Goal: Task Accomplishment & Management: Complete application form

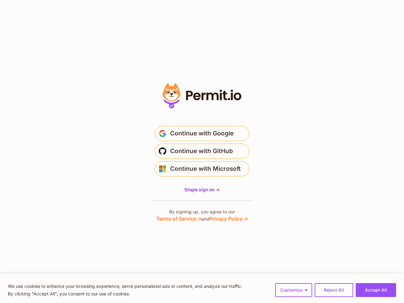
click at [202, 152] on span "Continue with GitHub" at bounding box center [201, 151] width 63 height 10
click at [294, 290] on button "Customize" at bounding box center [294, 290] width 37 height 14
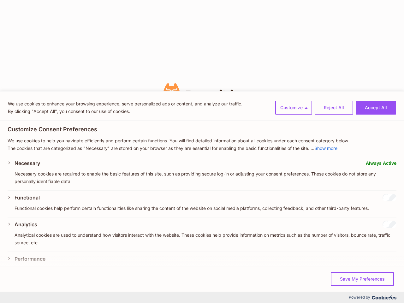
click at [334, 290] on div "Accept All Save My Preferences Reject All" at bounding box center [202, 279] width 404 height 26
click at [376, 290] on div "Accept All Save My Preferences Reject All" at bounding box center [202, 279] width 404 height 26
click at [202, 134] on div "We use cookies to help you navigate efficiently and perform certain functions. …" at bounding box center [202, 144] width 389 height 23
click at [202, 151] on p "The cookies that are categorized as "Necessary" are stored on your browser as t…" at bounding box center [202, 149] width 389 height 8
click at [202, 169] on div "Necessary Always Active Necessary cookies are required to enable the basic feat…" at bounding box center [206, 175] width 382 height 31
